Goal: Information Seeking & Learning: Learn about a topic

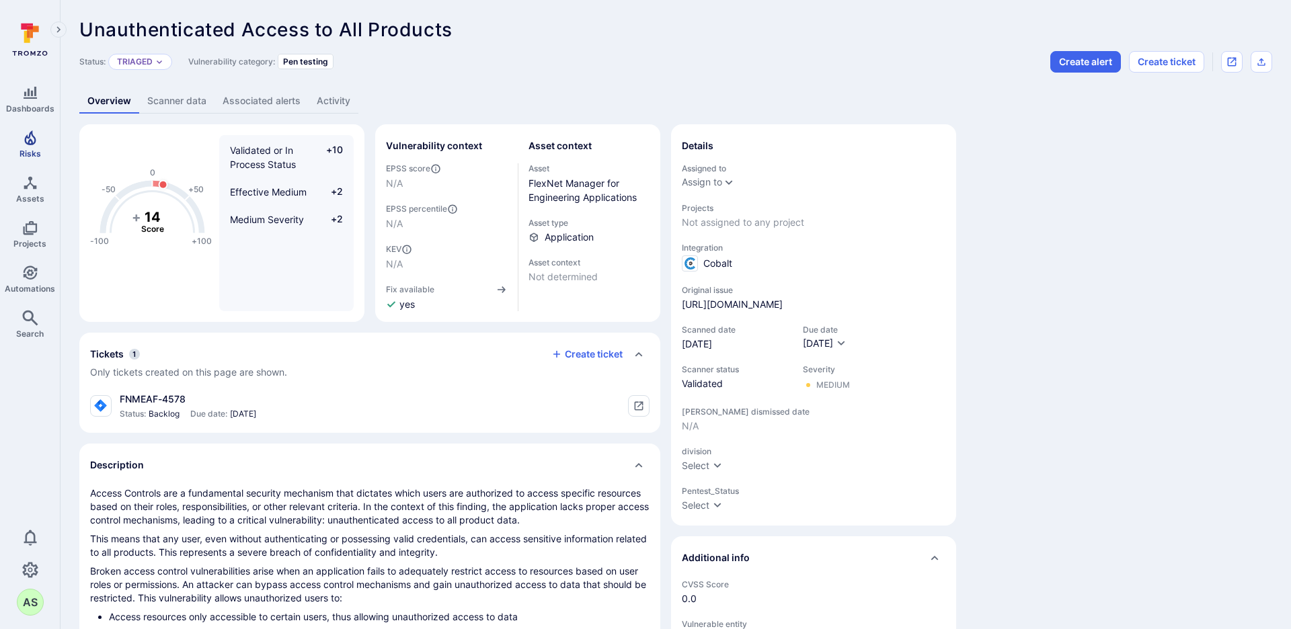
click at [36, 138] on icon "Risks" at bounding box center [30, 138] width 16 height 16
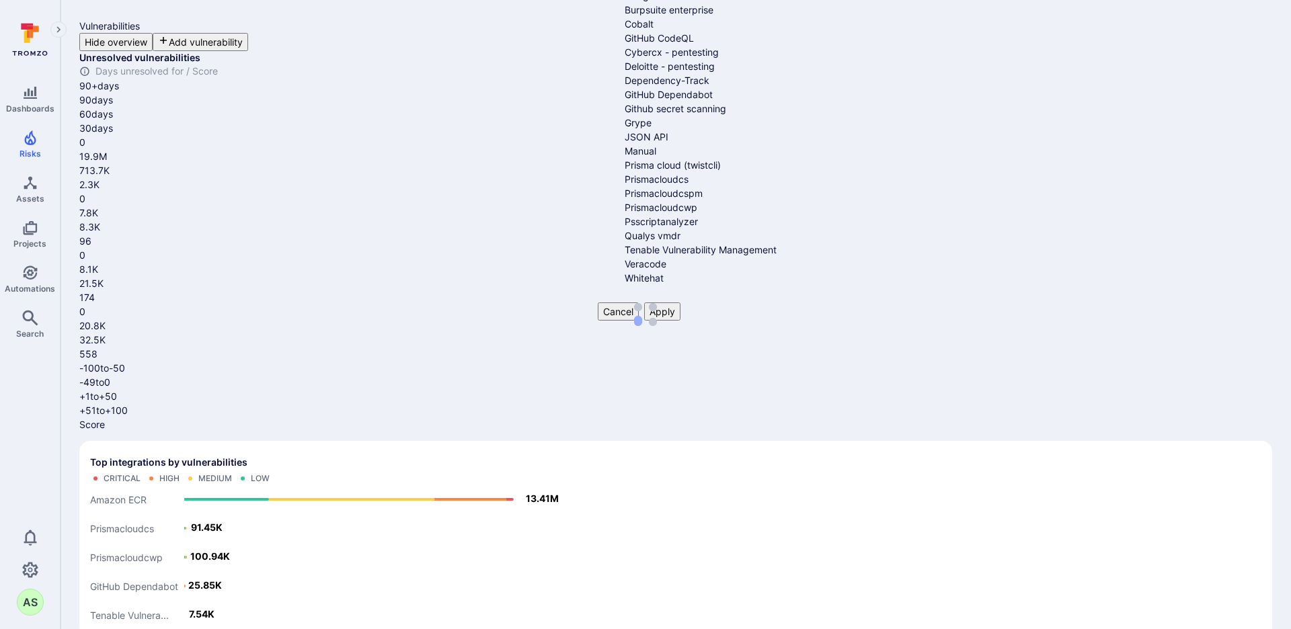
click at [723, 31] on li "Cobalt" at bounding box center [710, 24] width 171 height 14
click at [680, 304] on button "Apply" at bounding box center [662, 312] width 36 height 18
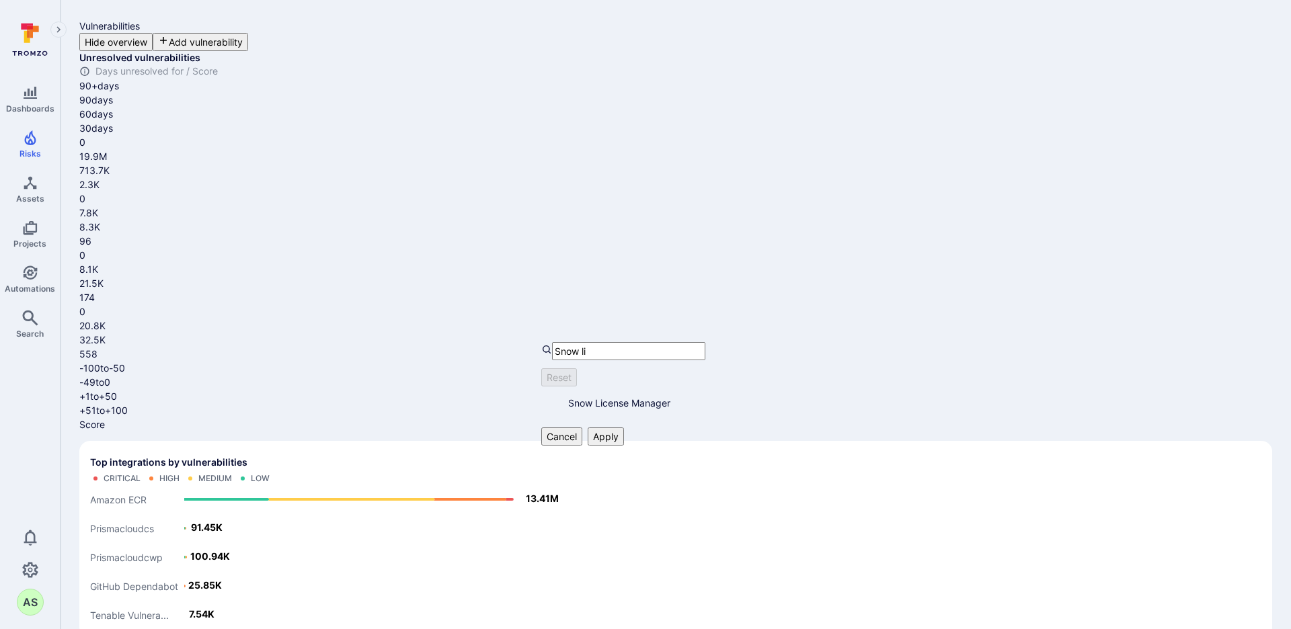
click at [654, 410] on li "Snow License Manager" at bounding box center [653, 403] width 171 height 14
type input "Snow li"
click at [624, 432] on button "Apply" at bounding box center [606, 437] width 36 height 18
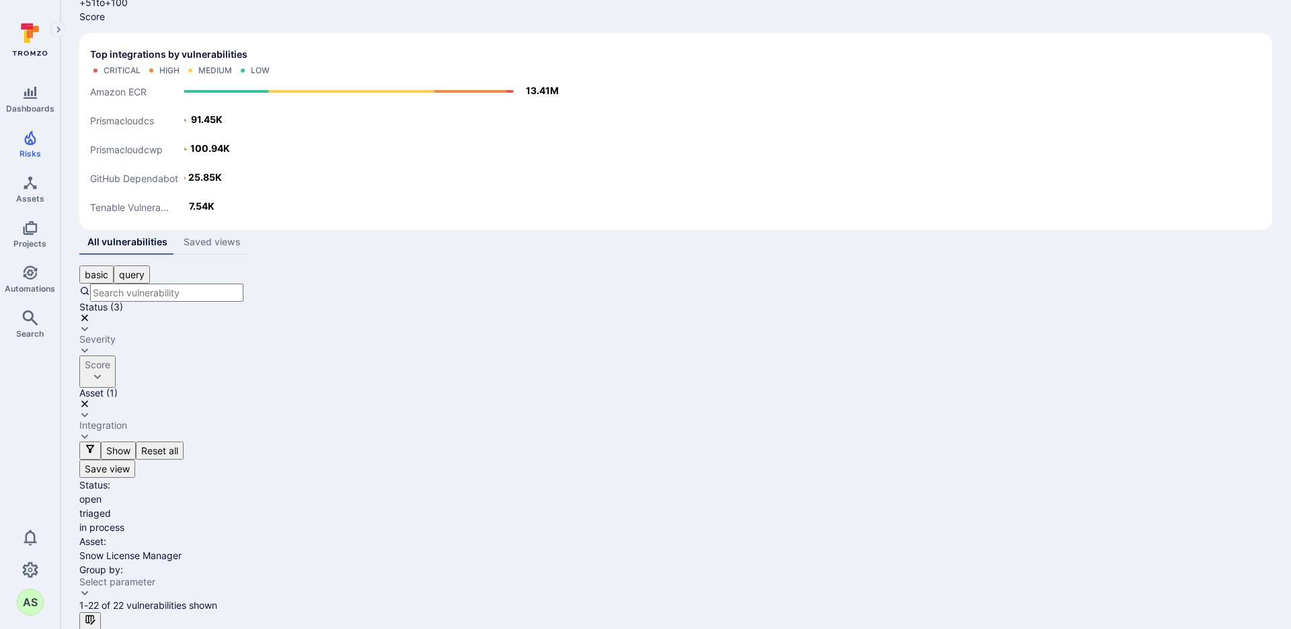
scroll to position [407, 0]
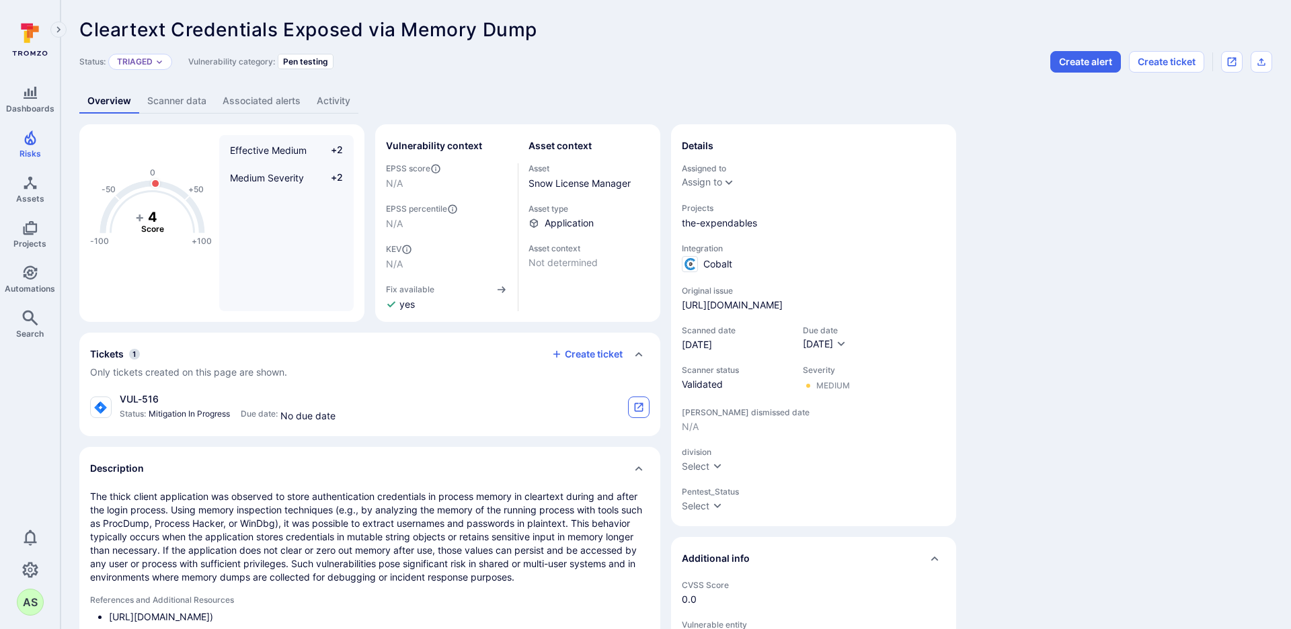
click at [635, 403] on icon "tickets card" at bounding box center [639, 407] width 9 height 9
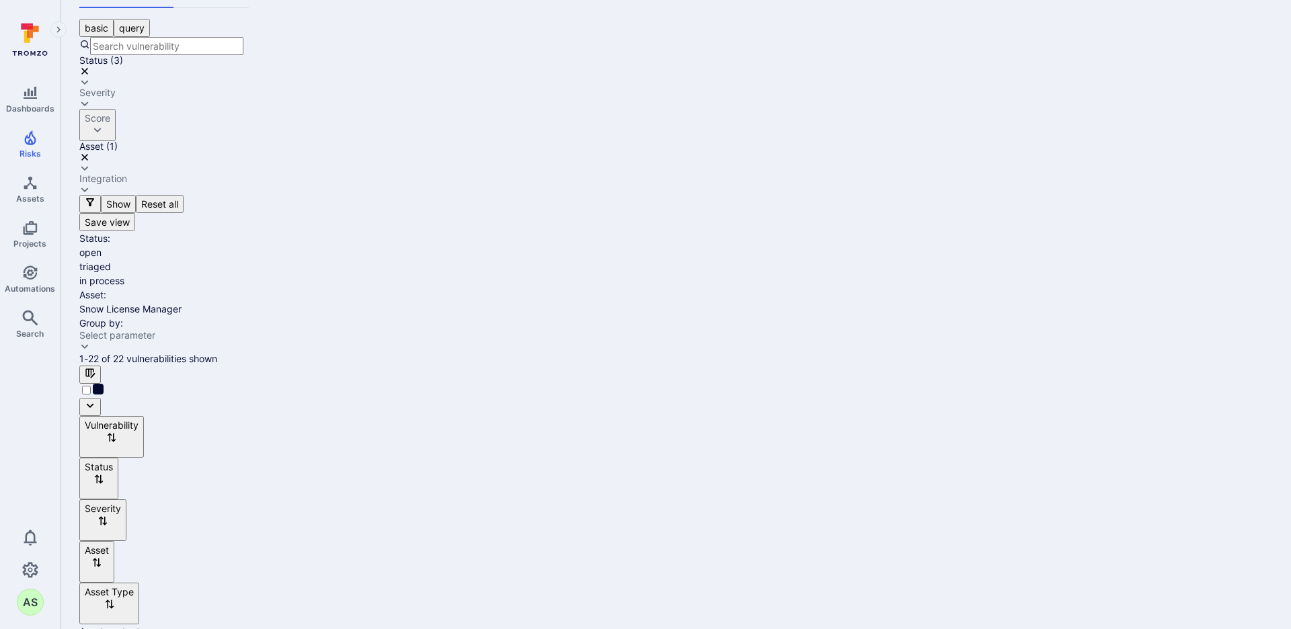
scroll to position [671, 0]
